Goal: Task Accomplishment & Management: Use online tool/utility

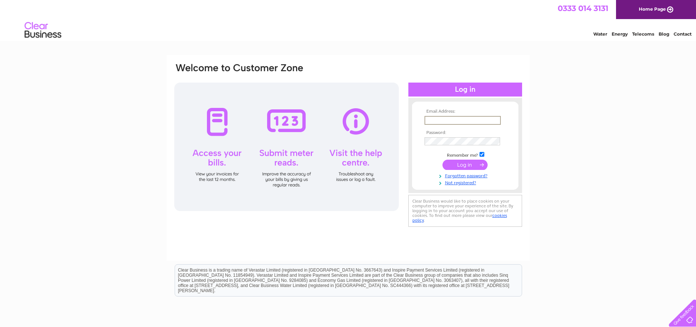
click at [461, 118] on input "text" at bounding box center [462, 120] width 76 height 9
type input "jm.mr@btconnect.com"
click at [442, 160] on input "submit" at bounding box center [464, 165] width 45 height 10
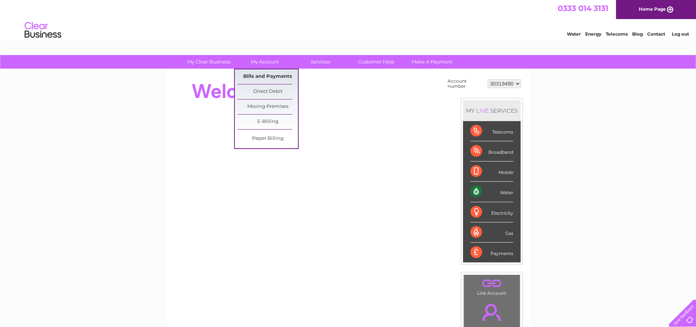
click at [270, 76] on link "Bills and Payments" at bounding box center [267, 76] width 61 height 15
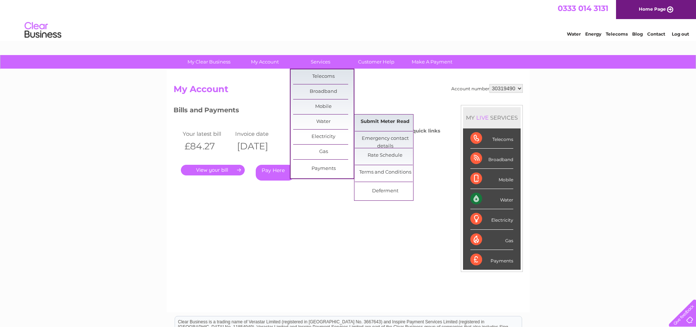
click at [384, 120] on link "Submit Meter Read" at bounding box center [385, 121] width 61 height 15
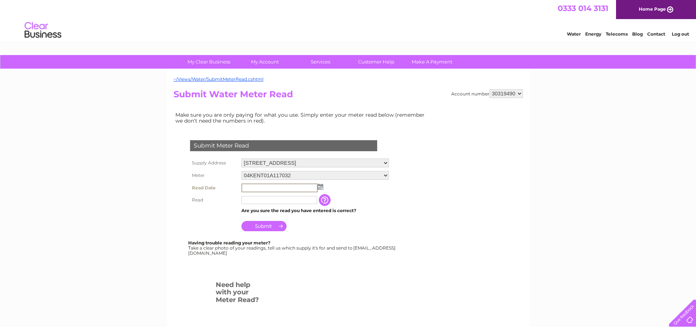
click at [316, 186] on input "text" at bounding box center [279, 187] width 76 height 9
click at [320, 185] on img at bounding box center [321, 187] width 6 height 6
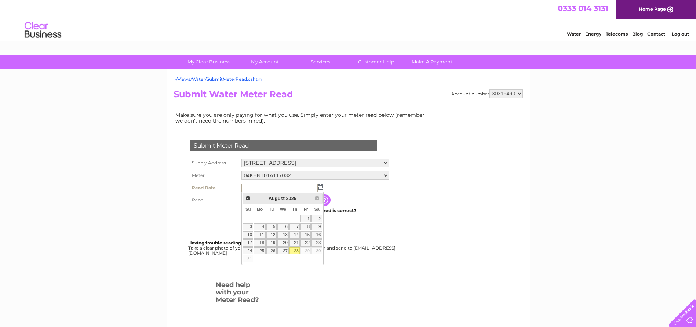
click at [295, 250] on link "28" at bounding box center [294, 250] width 10 height 7
type input "2025/08/28"
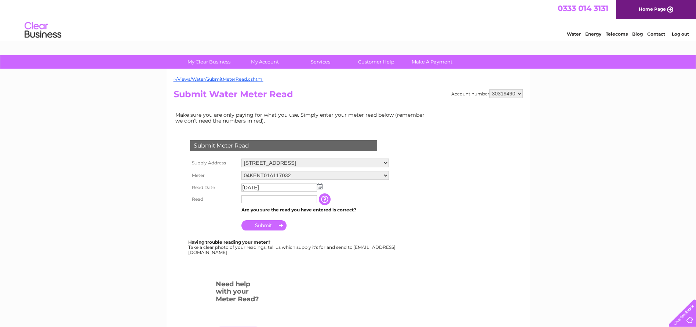
click at [269, 201] on input "text" at bounding box center [279, 199] width 76 height 8
type input "1265"
click at [324, 198] on input "button" at bounding box center [326, 200] width 13 height 12
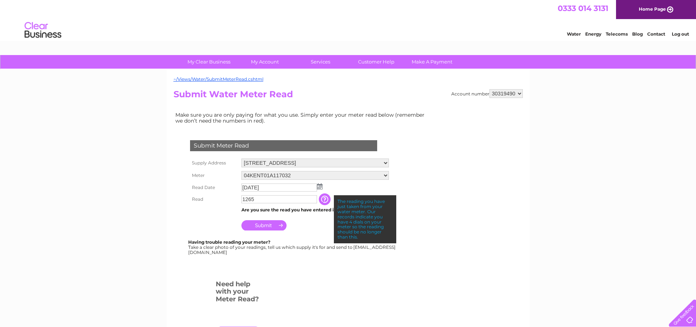
click at [258, 226] on input "Submit" at bounding box center [263, 225] width 45 height 10
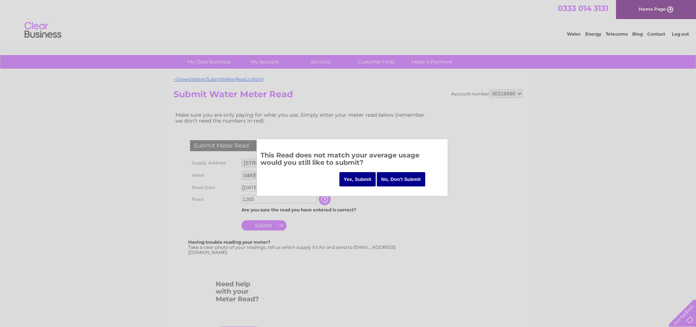
click at [356, 178] on input "Yes, Submit" at bounding box center [357, 179] width 37 height 14
